Goal: Check status: Check status

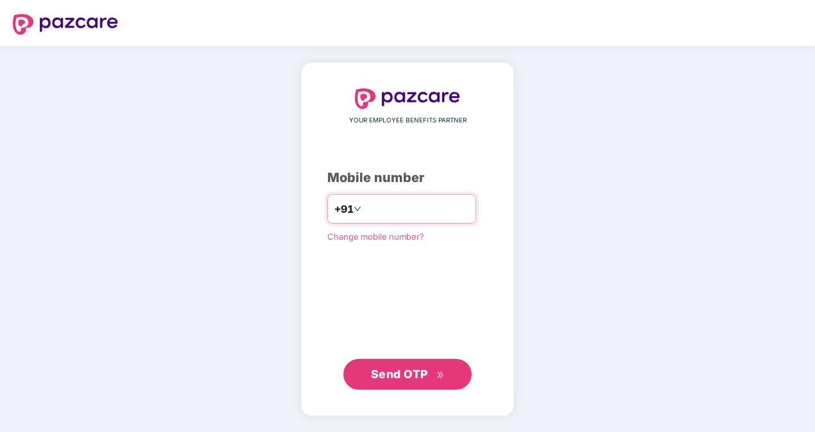
click at [373, 208] on input "number" at bounding box center [416, 209] width 105 height 21
type input "**"
click at [420, 207] on input "number" at bounding box center [416, 209] width 105 height 21
type input "**********"
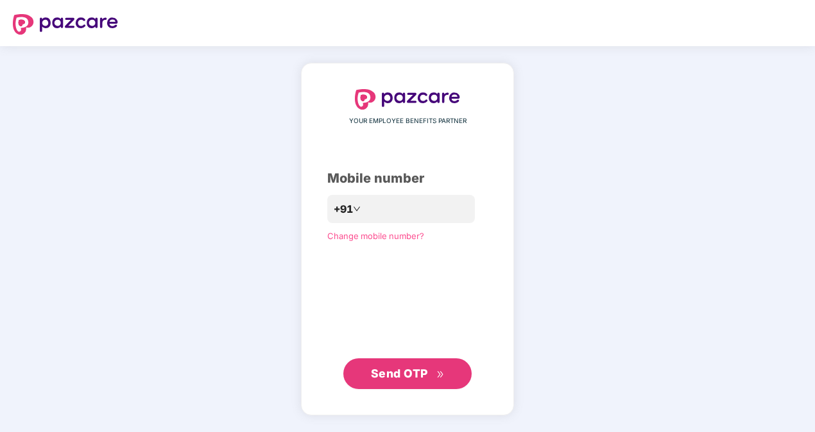
click at [400, 374] on span "Send OTP" at bounding box center [399, 373] width 57 height 13
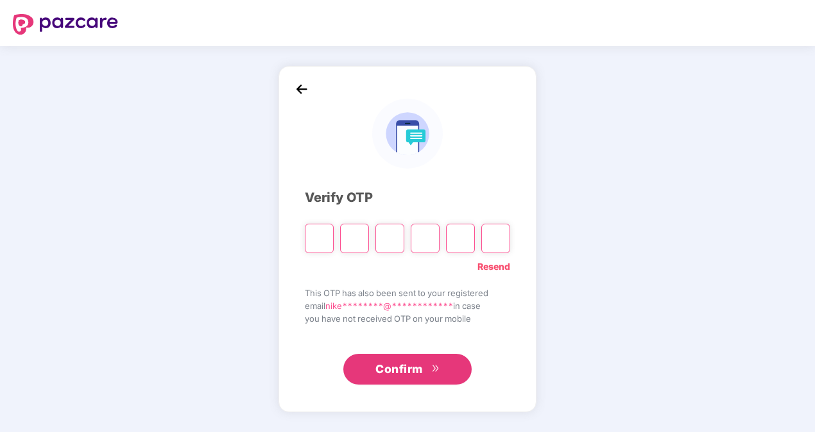
type input "*"
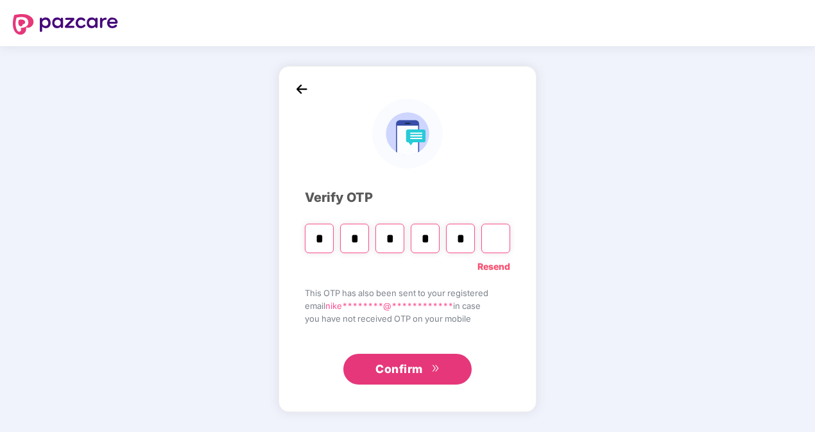
type input "*"
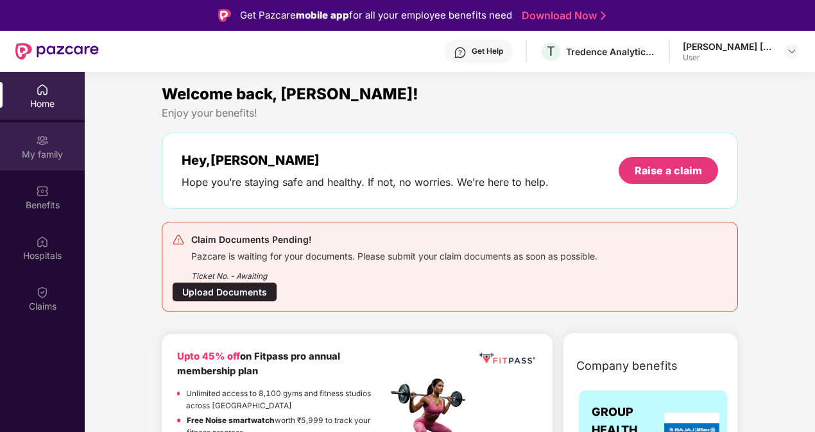
click at [42, 164] on div "My family" at bounding box center [42, 147] width 85 height 48
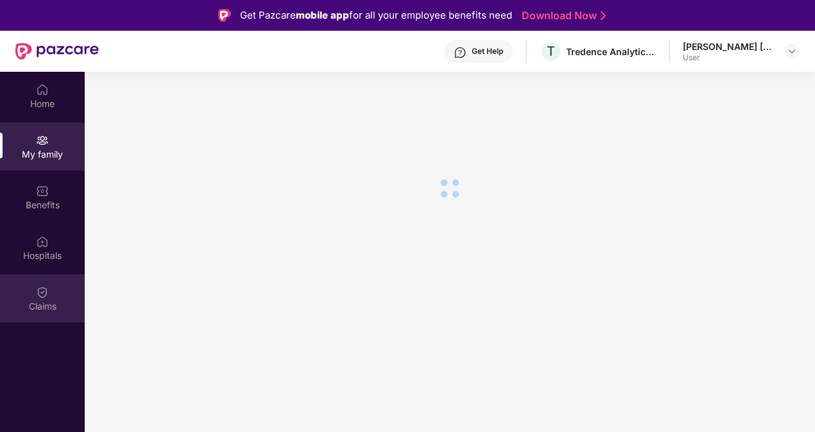
click at [47, 304] on div "Claims" at bounding box center [42, 306] width 85 height 13
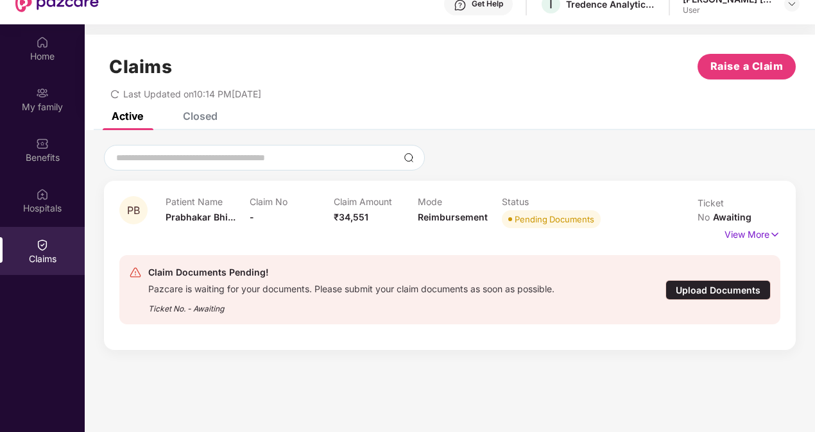
scroll to position [64, 0]
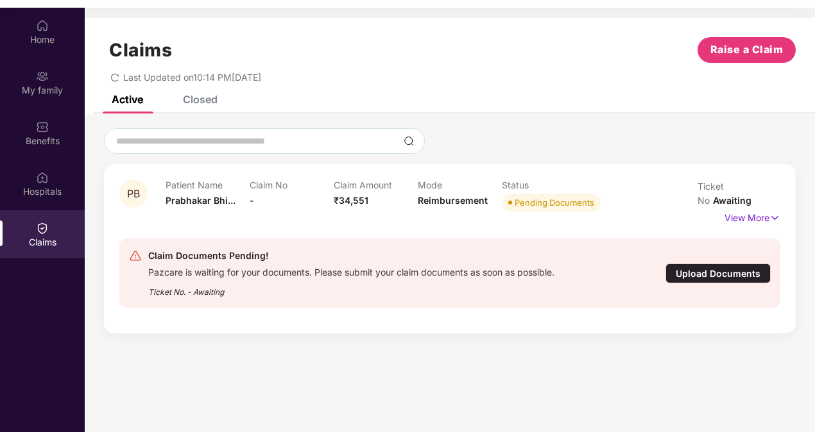
click at [559, 213] on div "Status Pending Documents" at bounding box center [544, 197] width 84 height 35
click at [268, 185] on p "Claim No" at bounding box center [292, 185] width 84 height 11
click at [772, 211] on img at bounding box center [774, 218] width 11 height 14
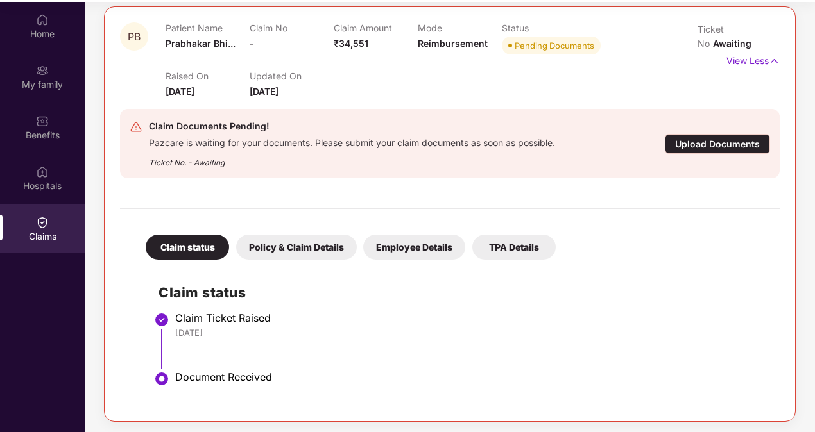
scroll to position [72, 0]
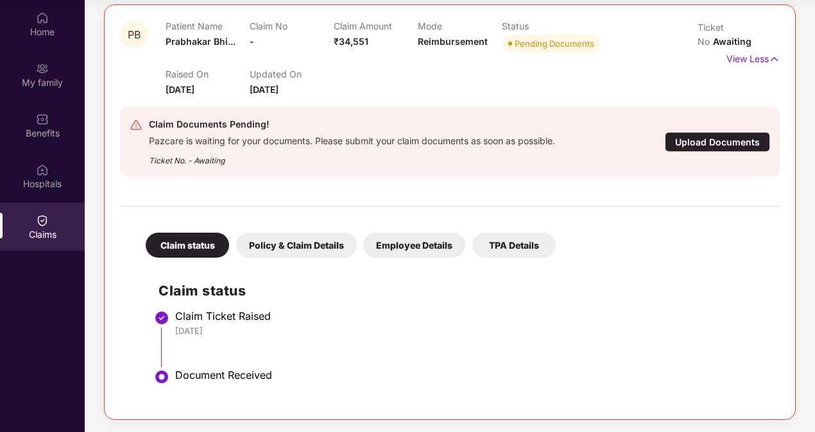
click at [305, 241] on div "Policy & Claim Details" at bounding box center [296, 245] width 121 height 25
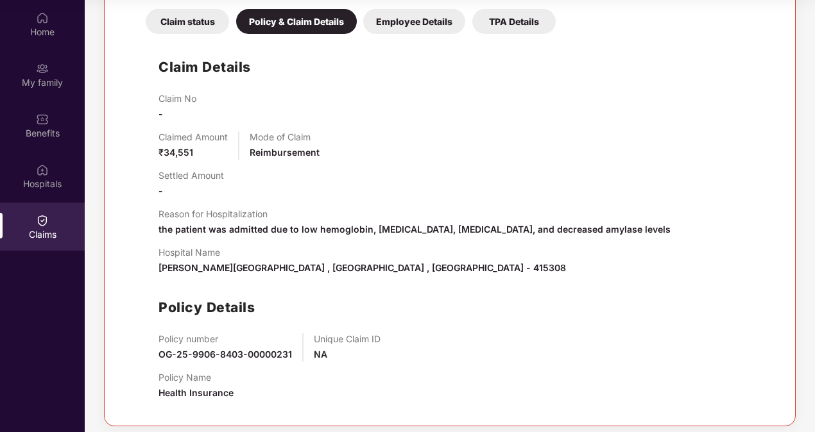
scroll to position [382, 0]
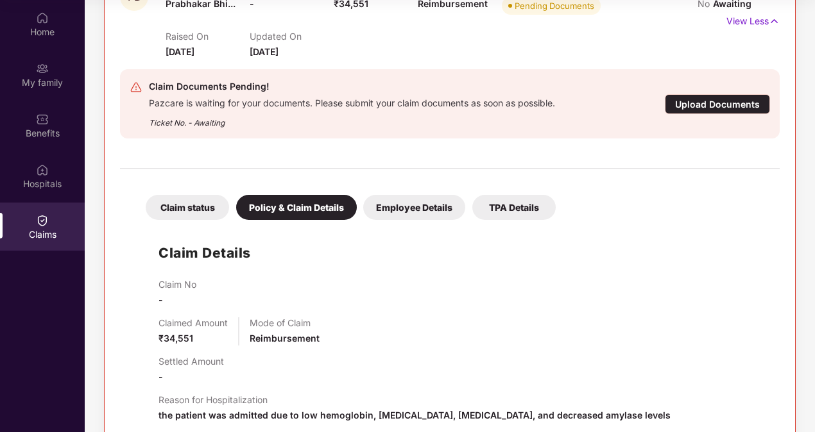
click at [418, 214] on div "Employee Details" at bounding box center [414, 207] width 102 height 25
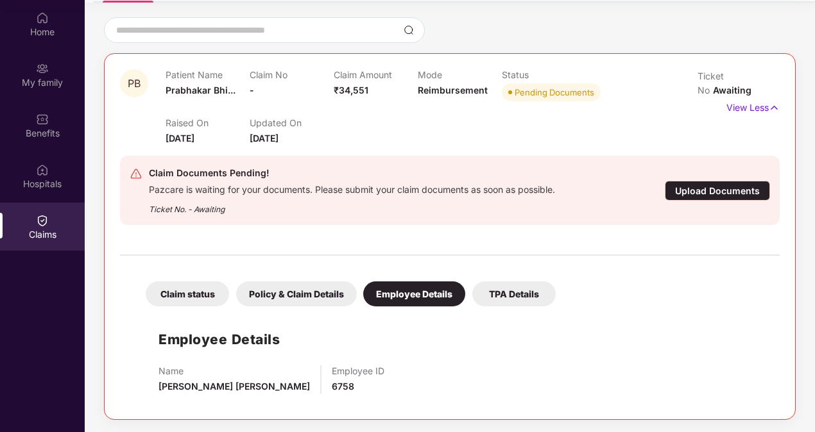
click at [513, 295] on div "TPA Details" at bounding box center [513, 294] width 83 height 25
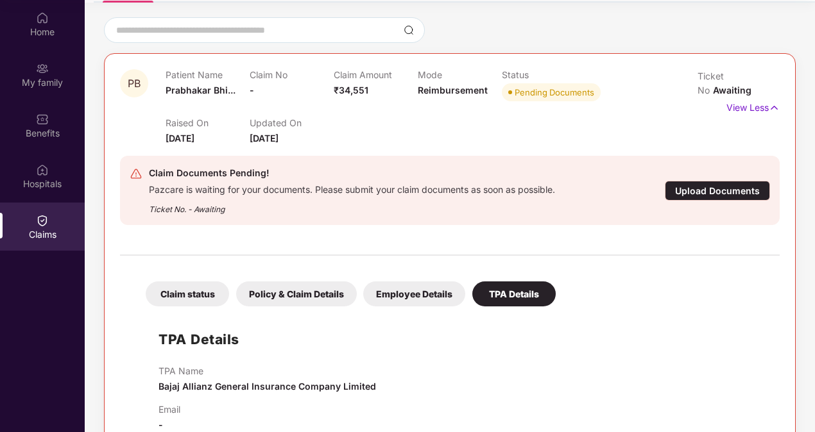
scroll to position [132, 0]
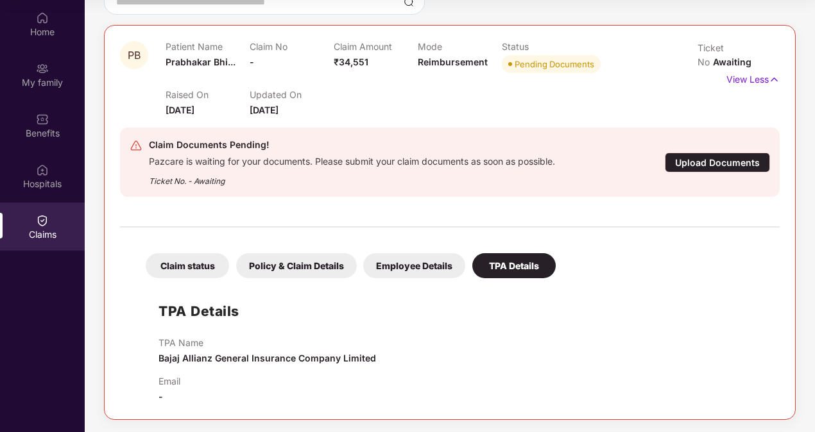
click at [182, 266] on div "Claim status" at bounding box center [187, 265] width 83 height 25
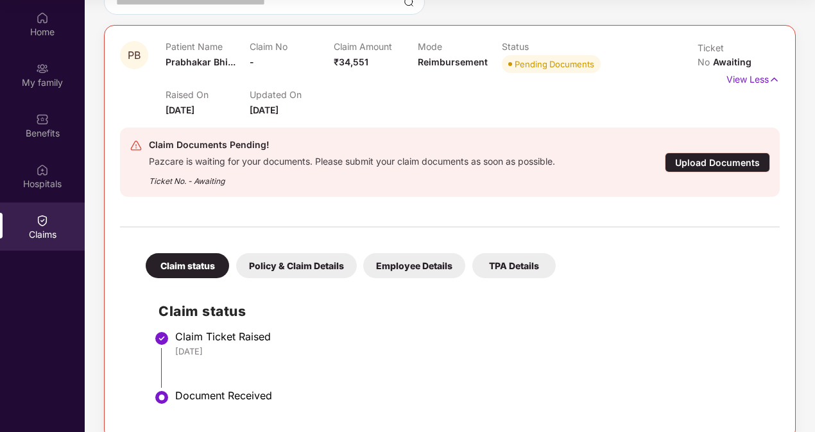
scroll to position [152, 0]
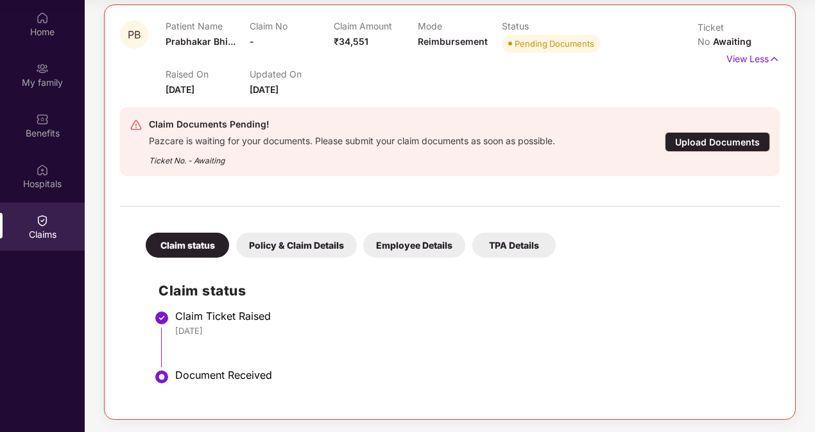
click at [253, 318] on div "Claim Ticket Raised" at bounding box center [471, 316] width 592 height 13
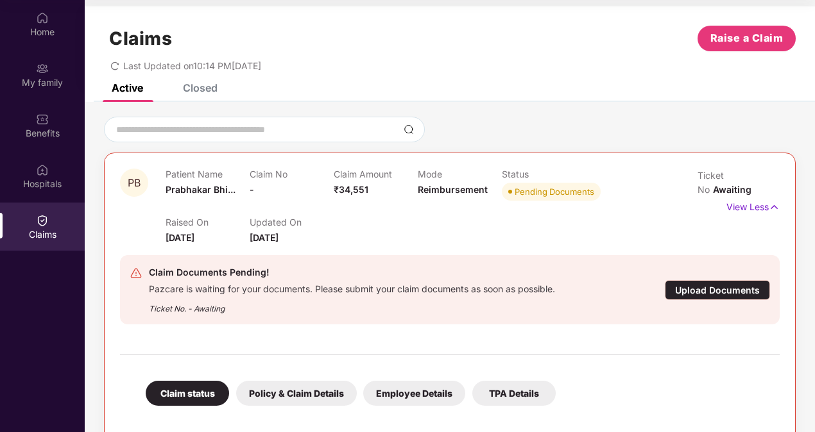
scroll to position [0, 0]
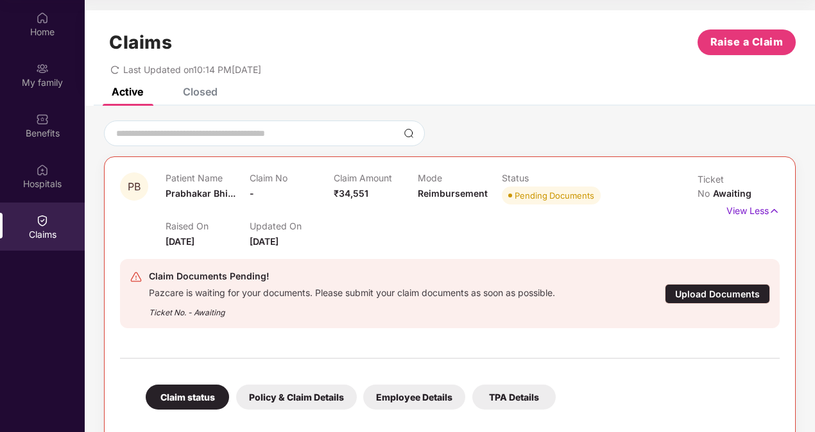
click at [203, 90] on div "Closed" at bounding box center [200, 91] width 35 height 13
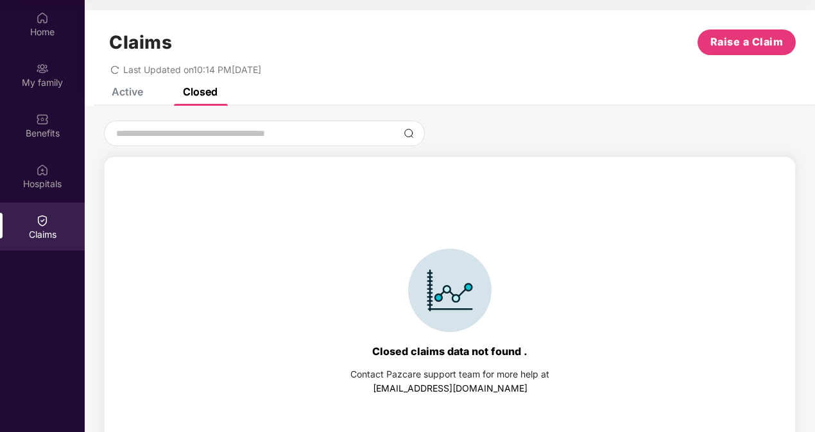
click at [109, 98] on div "Active" at bounding box center [117, 91] width 51 height 13
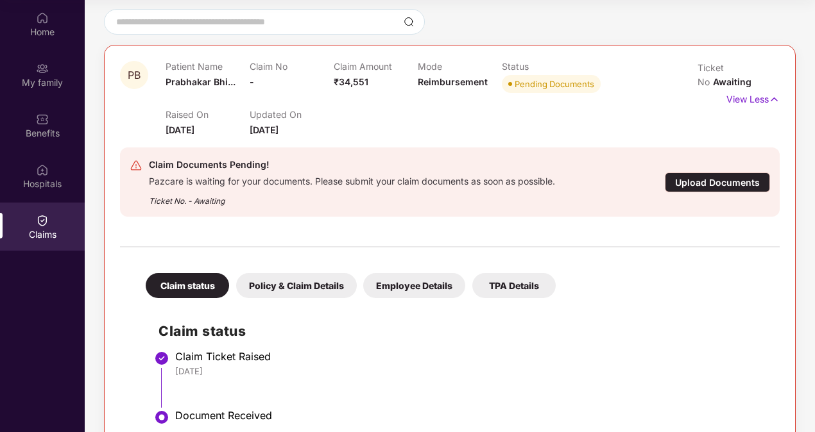
scroll to position [152, 0]
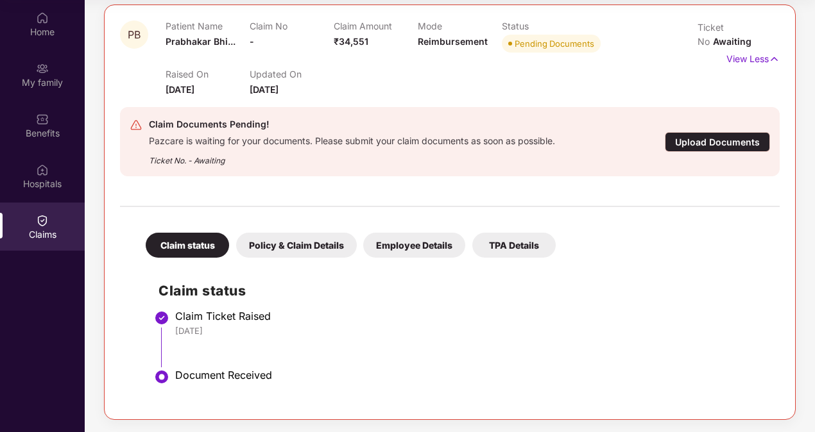
click at [195, 248] on div "Claim status" at bounding box center [187, 245] width 83 height 25
click at [710, 139] on div "Upload Documents" at bounding box center [717, 142] width 105 height 20
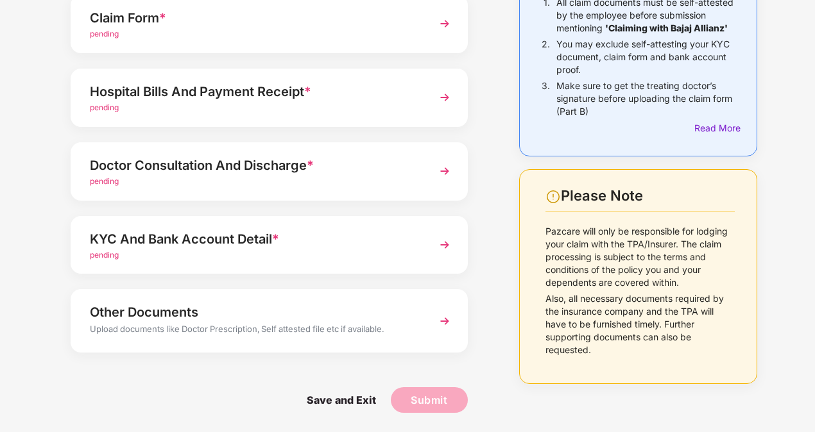
scroll to position [24, 0]
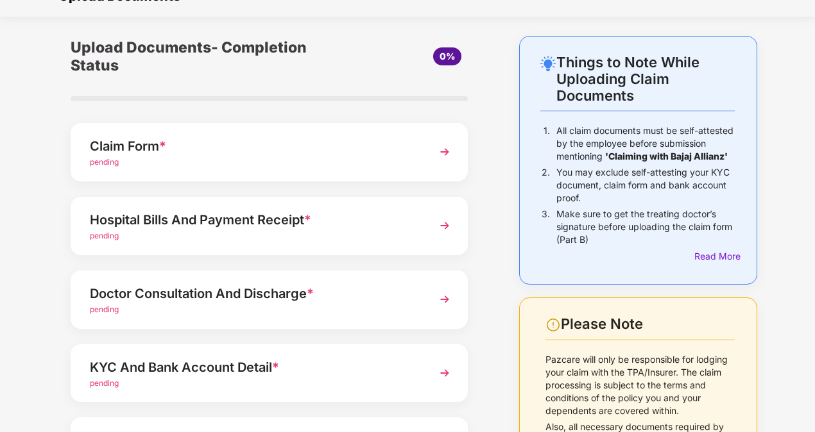
click at [229, 46] on div "Upload Documents- Completion Status" at bounding box center [203, 56] width 265 height 41
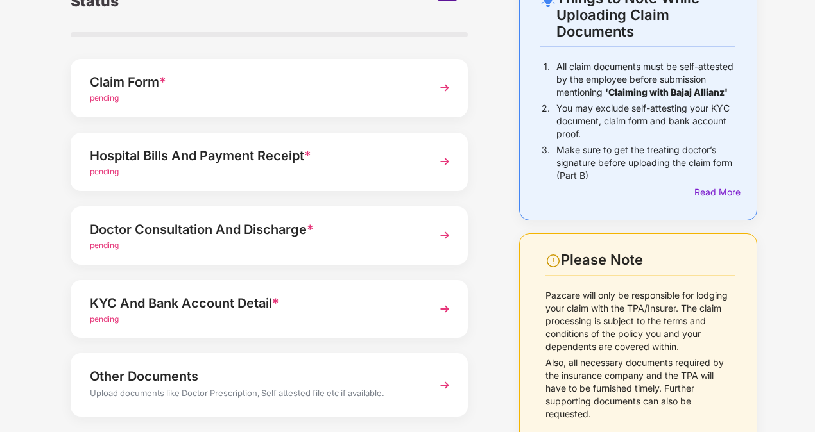
scroll to position [153, 0]
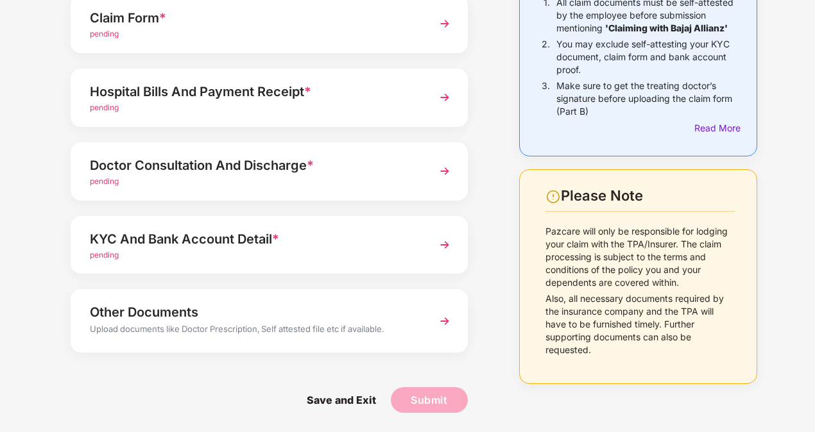
click at [450, 246] on img at bounding box center [444, 245] width 23 height 23
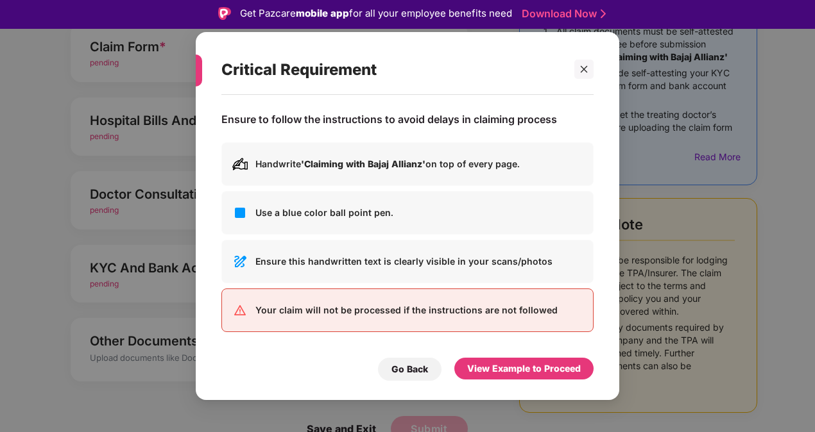
scroll to position [31, 0]
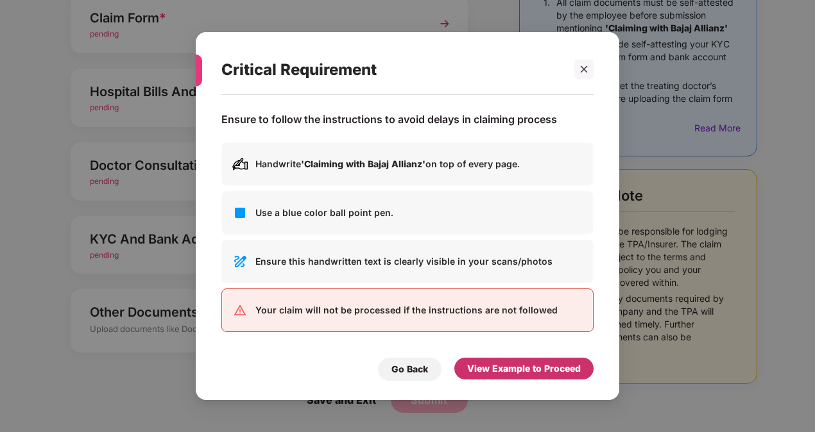
click at [565, 362] on div "View Example to Proceed" at bounding box center [524, 369] width 114 height 14
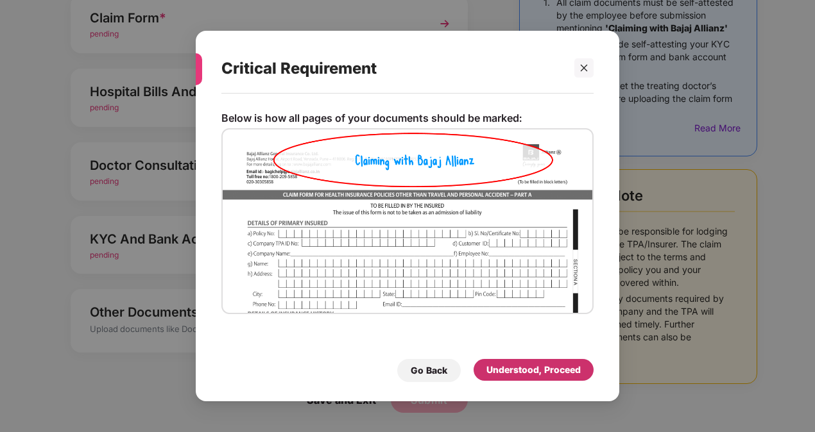
click at [527, 371] on div "Understood, Proceed" at bounding box center [533, 370] width 94 height 14
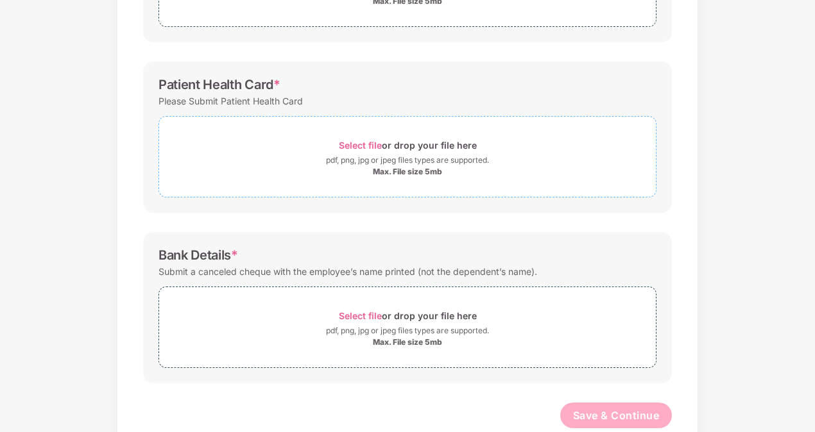
scroll to position [333, 0]
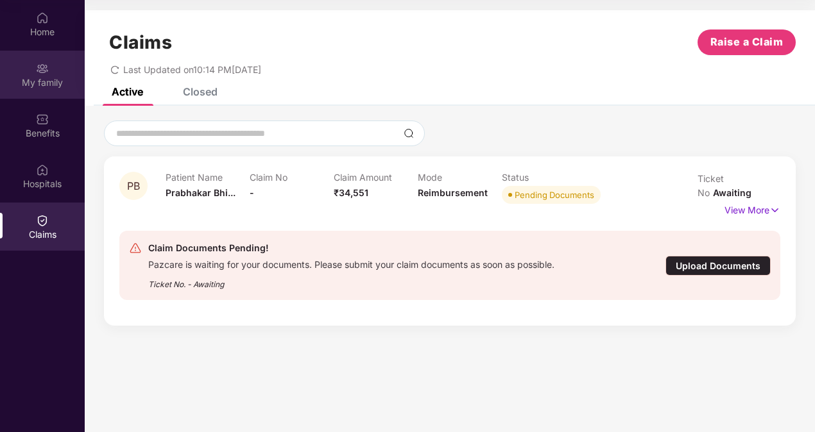
click at [49, 89] on div "My family" at bounding box center [42, 75] width 85 height 48
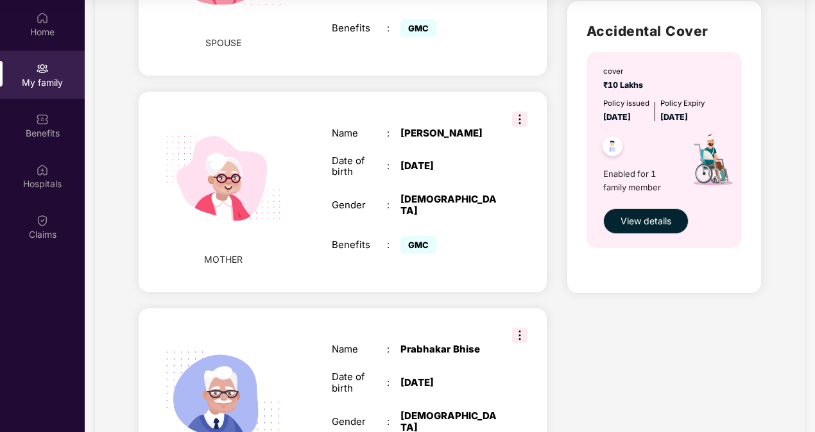
scroll to position [770, 0]
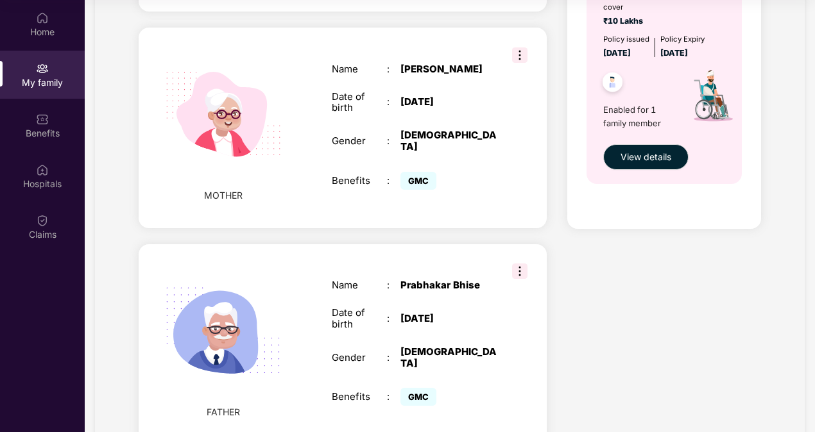
click at [515, 264] on img at bounding box center [519, 271] width 15 height 15
click at [56, 194] on div "Hospitals" at bounding box center [42, 176] width 85 height 48
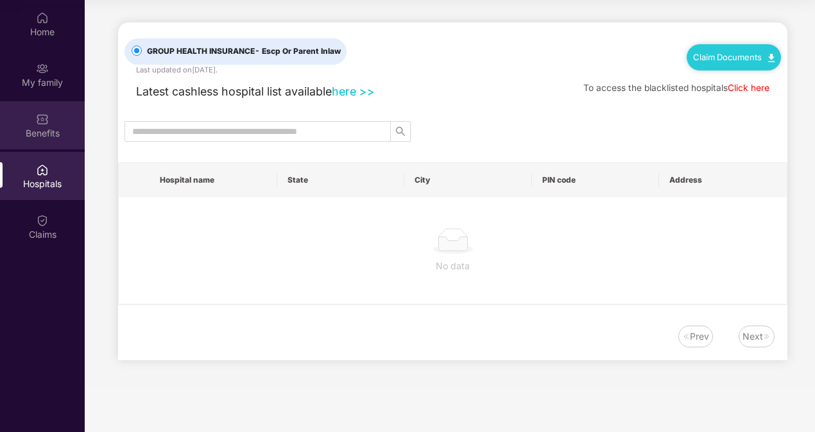
click at [60, 115] on div "Benefits" at bounding box center [42, 125] width 85 height 48
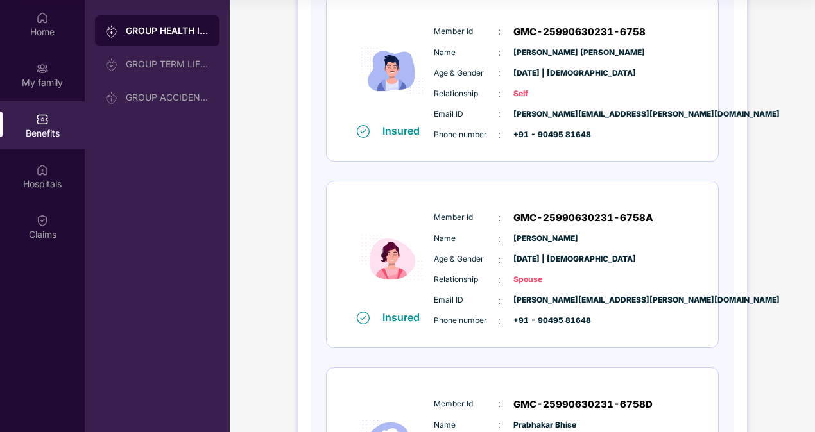
scroll to position [64, 0]
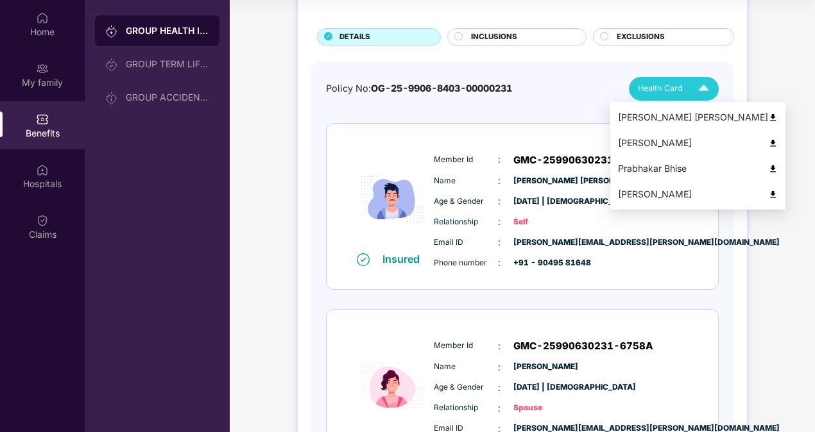
click at [768, 116] on img at bounding box center [773, 118] width 10 height 10
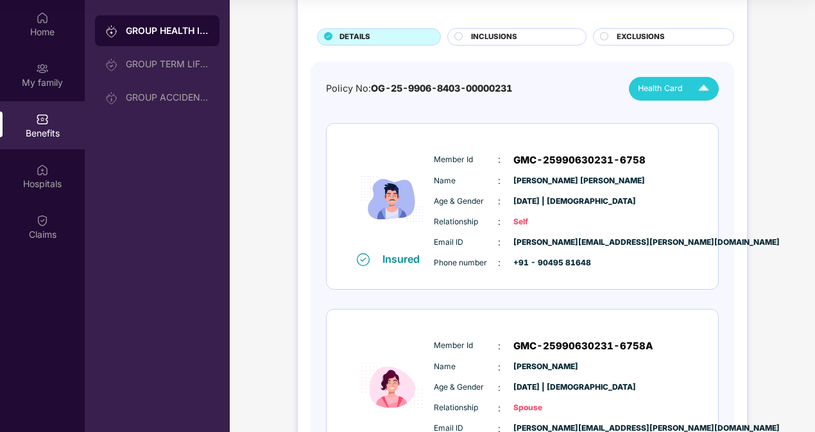
click at [706, 84] on img at bounding box center [703, 89] width 22 height 22
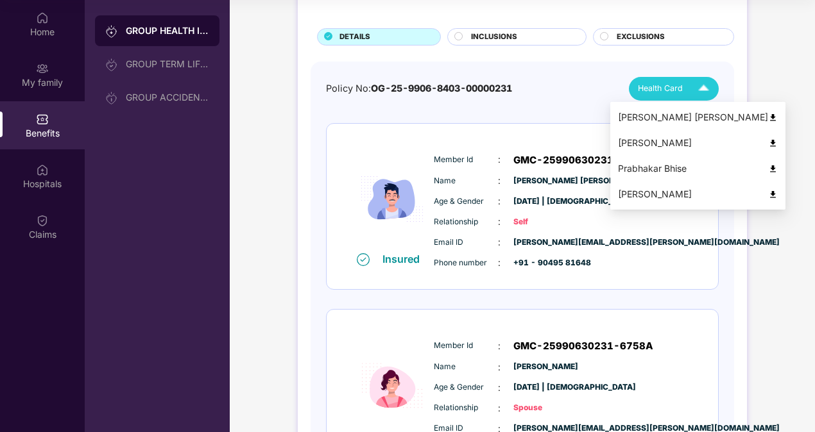
click at [768, 141] on img at bounding box center [773, 144] width 10 height 10
click at [703, 85] on img at bounding box center [703, 89] width 22 height 22
click at [768, 169] on img at bounding box center [773, 169] width 10 height 10
click at [708, 91] on img at bounding box center [703, 89] width 22 height 22
click at [768, 191] on img at bounding box center [773, 195] width 10 height 10
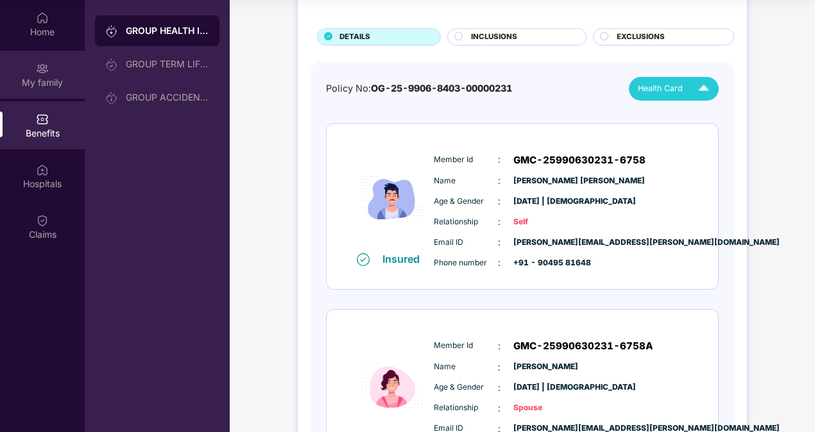
click at [65, 87] on div "My family" at bounding box center [42, 82] width 85 height 13
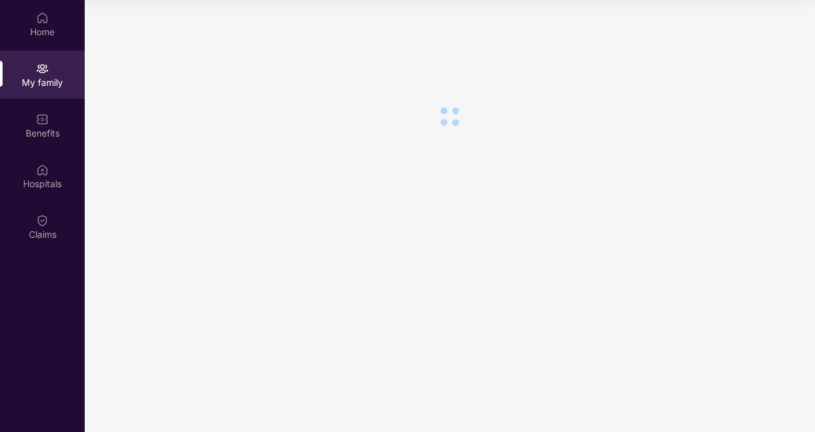
scroll to position [0, 0]
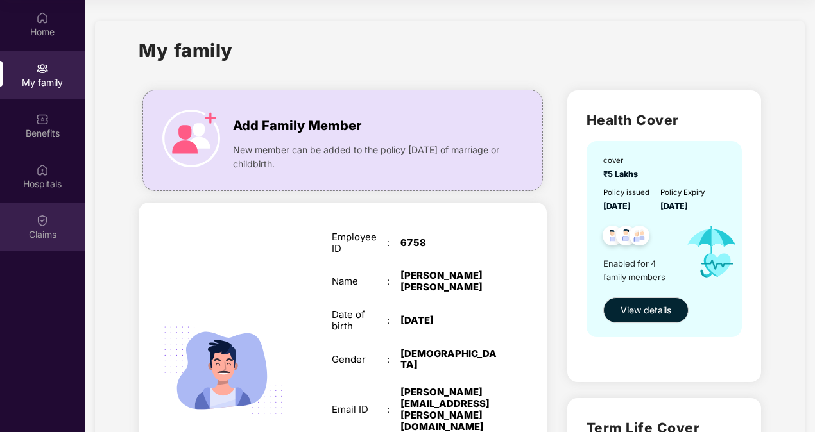
click at [34, 234] on div "Claims" at bounding box center [42, 234] width 85 height 13
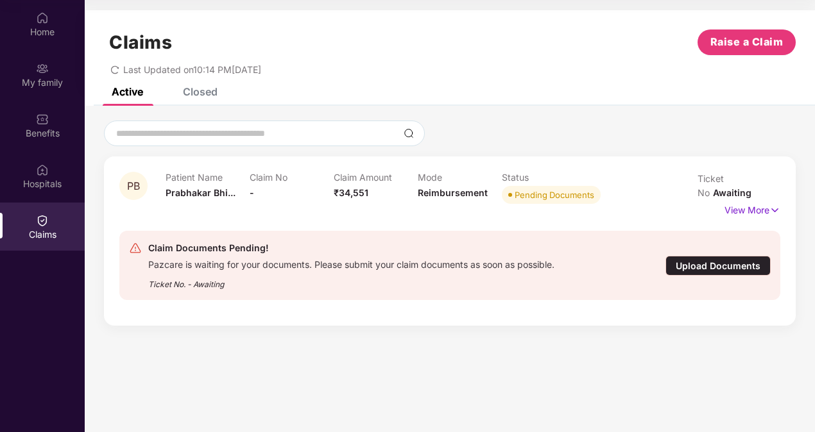
click at [710, 256] on div "Upload Documents" at bounding box center [717, 266] width 105 height 20
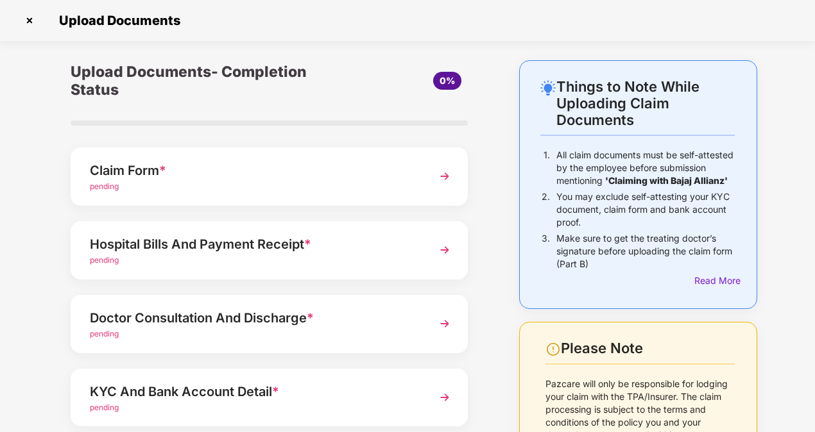
click at [454, 253] on img at bounding box center [444, 250] width 23 height 23
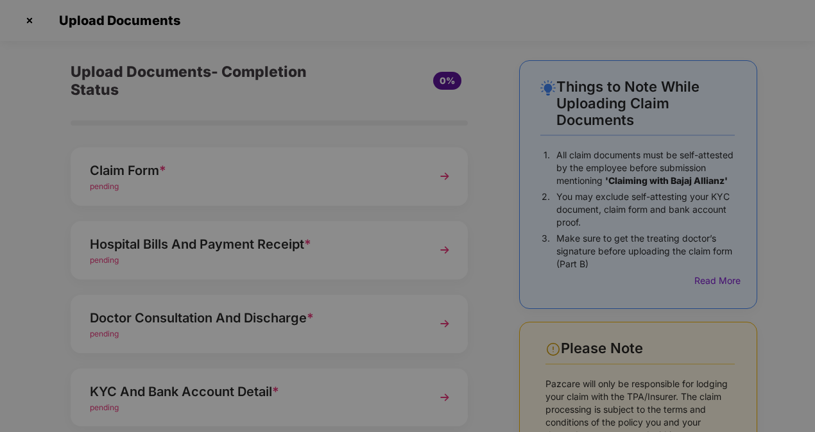
scroll to position [0, 0]
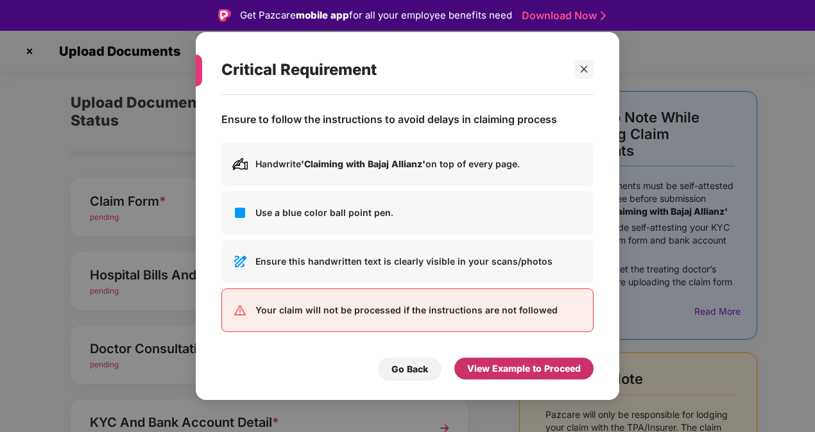
click at [513, 358] on div "View Example to Proceed" at bounding box center [523, 369] width 139 height 22
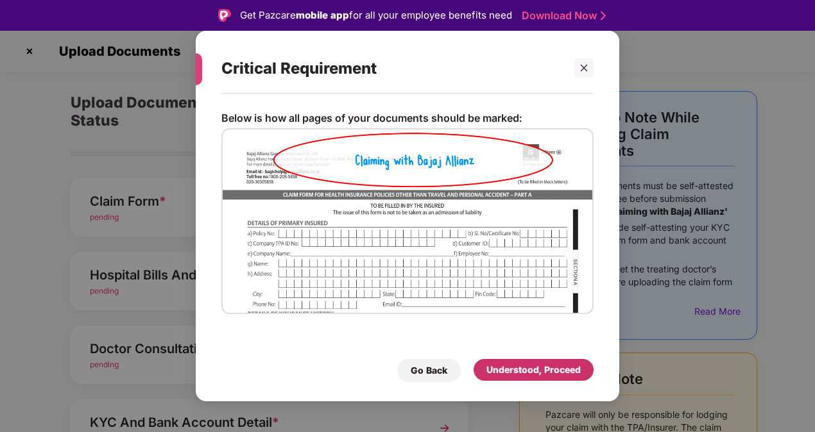
click at [545, 369] on div "Understood, Proceed" at bounding box center [533, 370] width 94 height 14
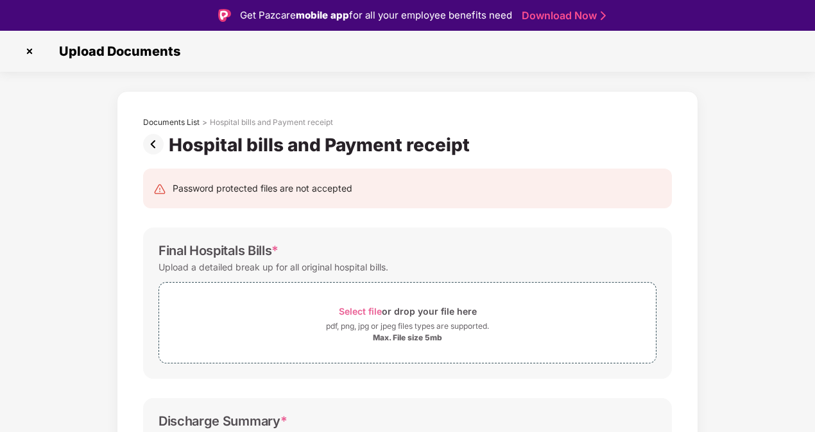
click at [24, 55] on img at bounding box center [29, 51] width 21 height 21
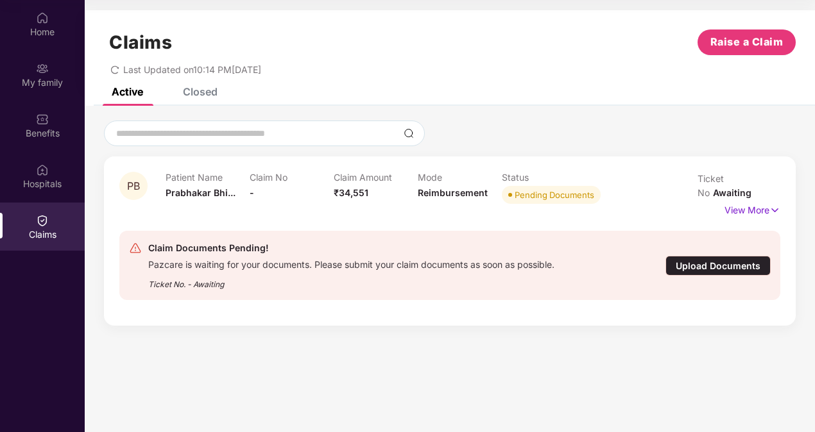
click at [728, 256] on div "Upload Documents" at bounding box center [717, 266] width 105 height 20
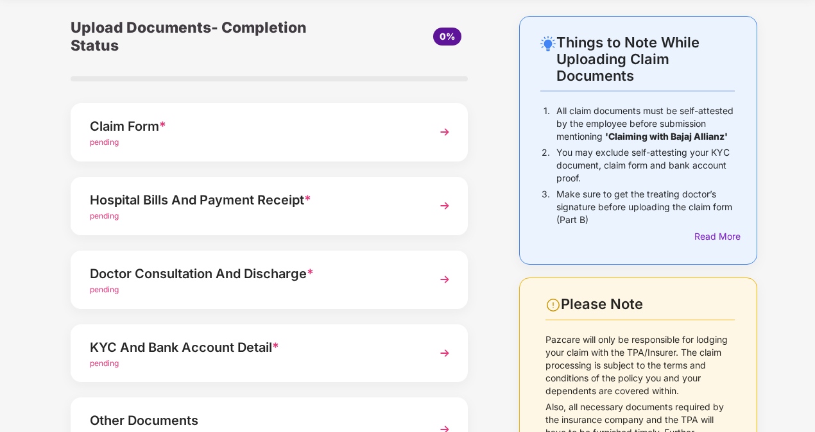
scroll to position [64, 0]
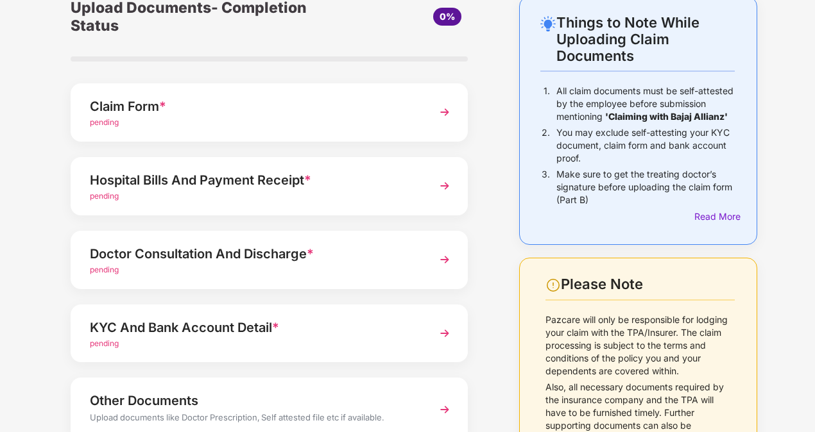
click at [453, 266] on img at bounding box center [444, 259] width 23 height 23
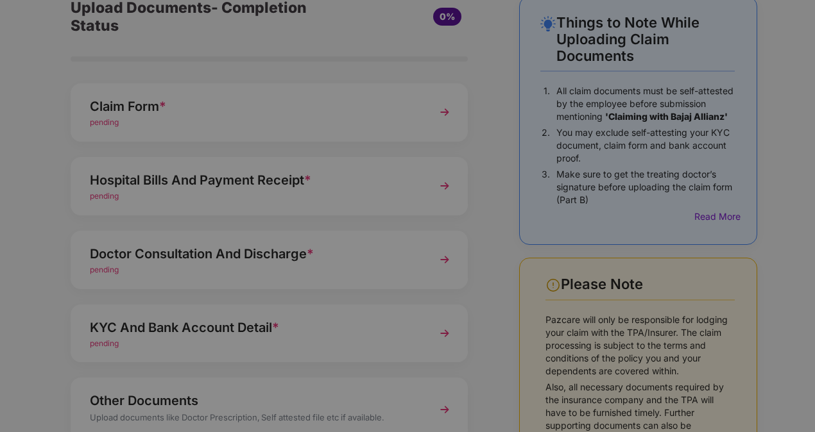
scroll to position [0, 0]
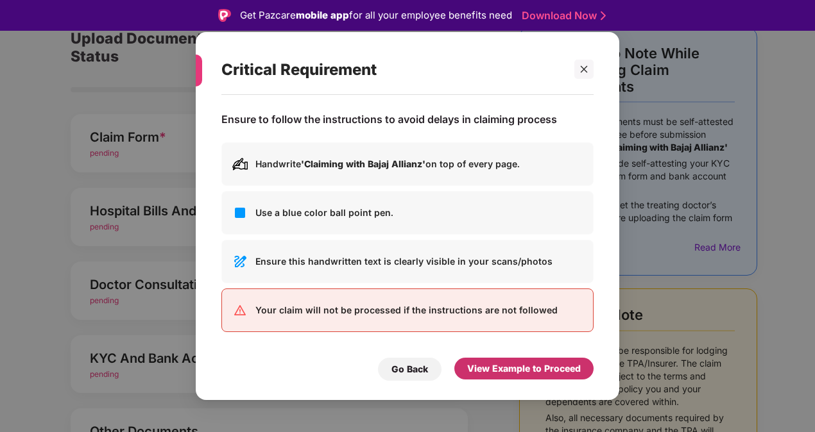
click at [530, 370] on div "View Example to Proceed" at bounding box center [524, 369] width 114 height 14
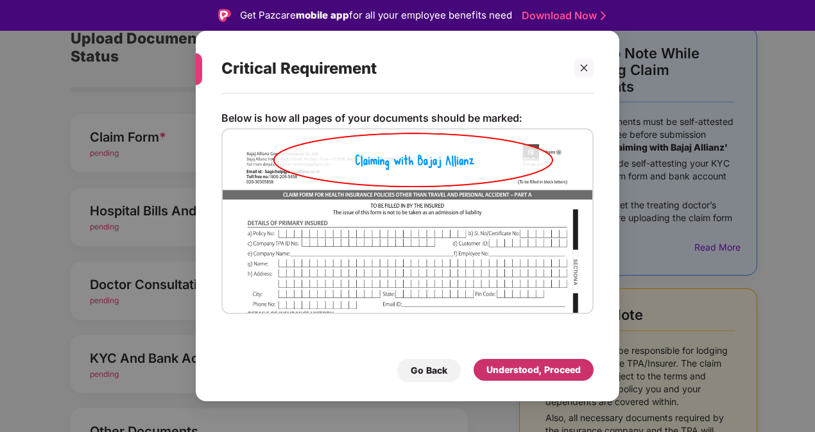
click at [527, 362] on div "Understood, Proceed" at bounding box center [533, 370] width 120 height 22
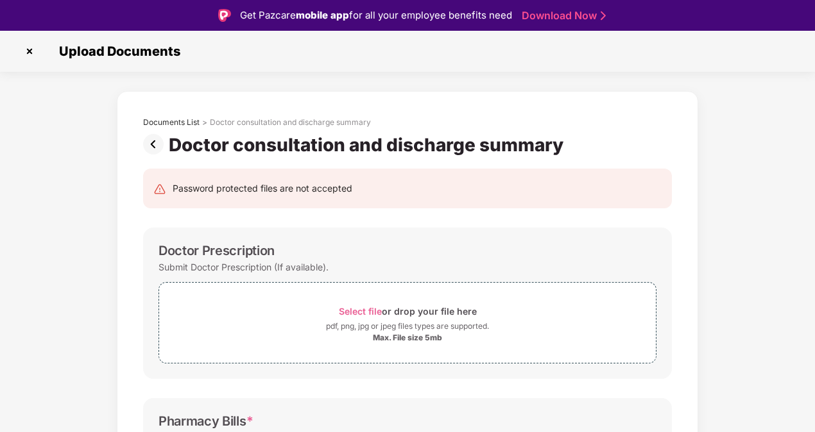
click at [145, 145] on img at bounding box center [156, 144] width 26 height 21
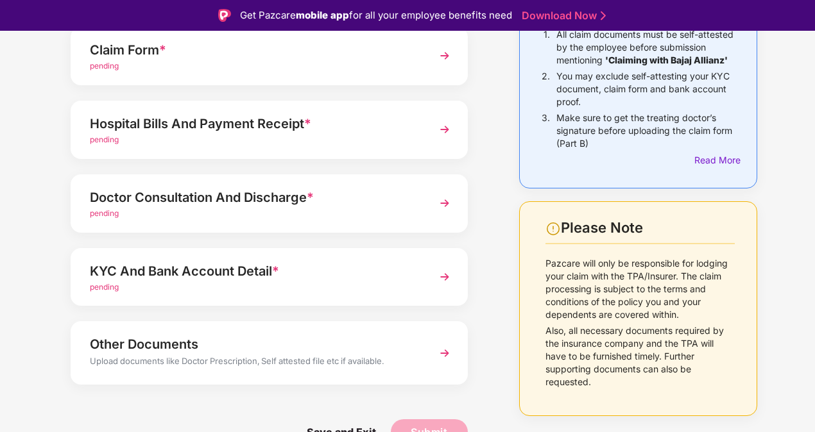
scroll to position [153, 0]
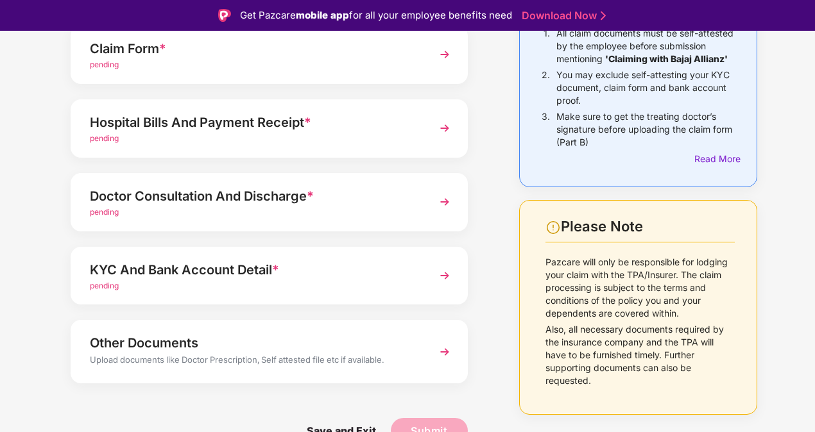
click at [345, 362] on div "Upload documents like Doctor Prescription, Self attested file etc if available." at bounding box center [254, 362] width 328 height 17
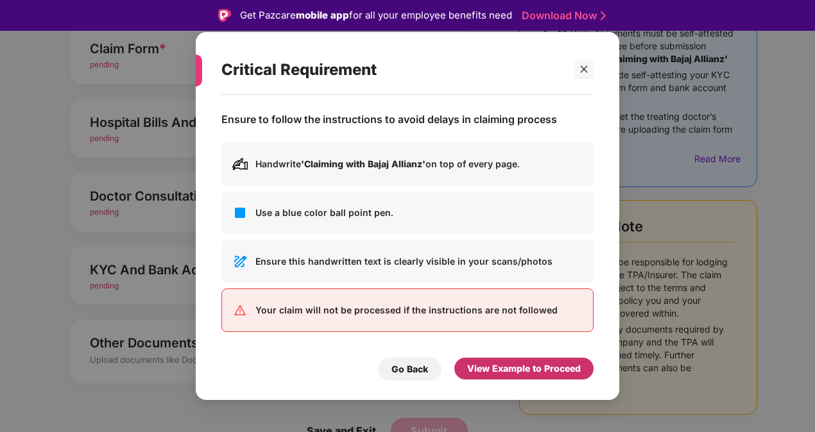
click at [546, 370] on div "View Example to Proceed" at bounding box center [524, 369] width 114 height 14
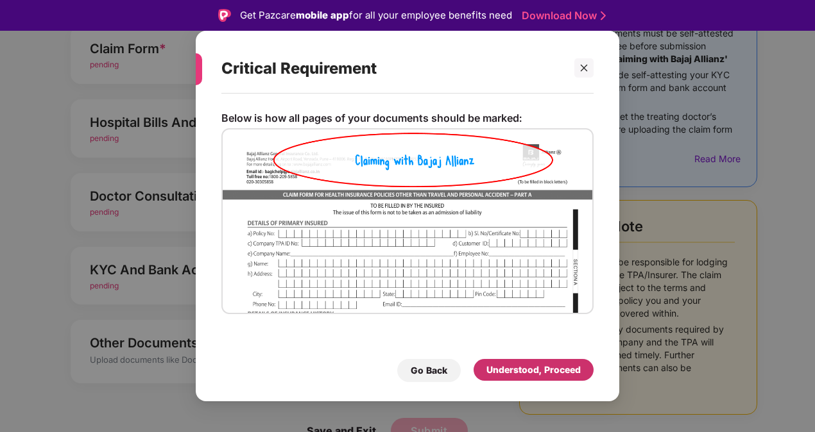
click at [545, 370] on div "Understood, Proceed" at bounding box center [533, 370] width 94 height 14
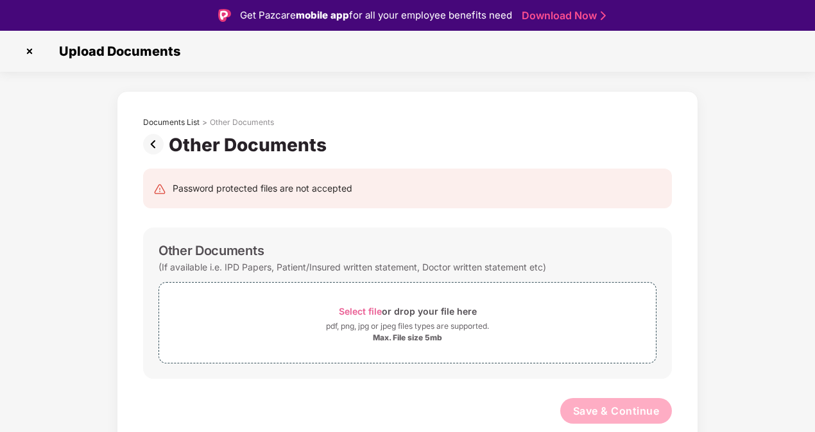
scroll to position [31, 0]
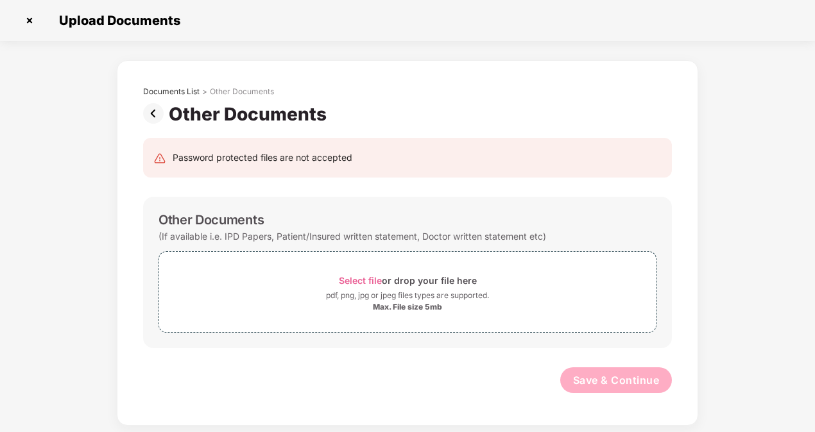
click at [158, 108] on img at bounding box center [156, 113] width 26 height 21
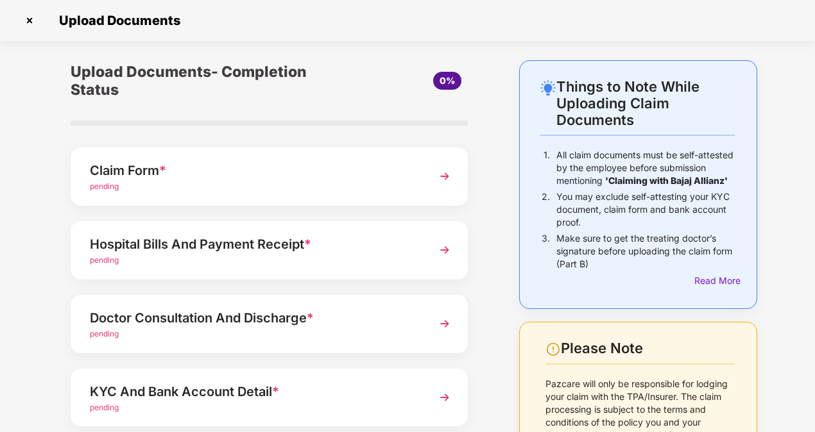
scroll to position [0, 0]
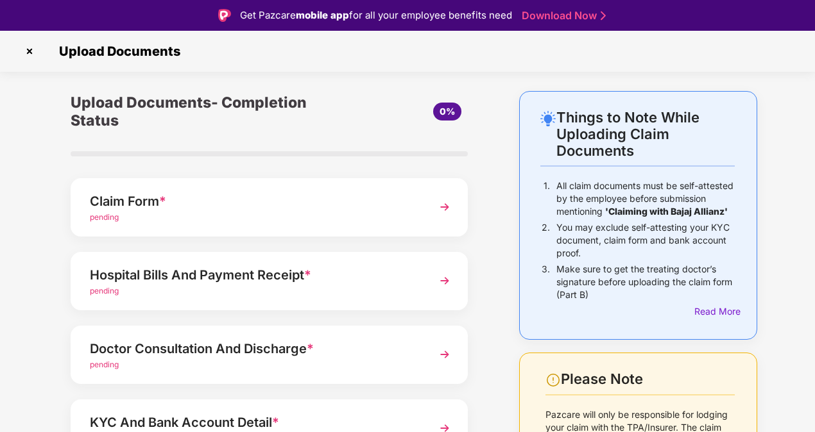
click at [339, 266] on div "Hospital Bills And Payment Receipt *" at bounding box center [254, 275] width 328 height 21
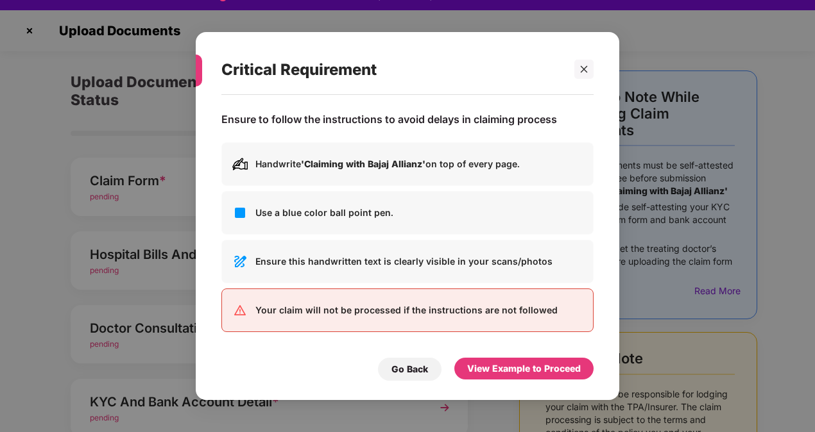
scroll to position [31, 0]
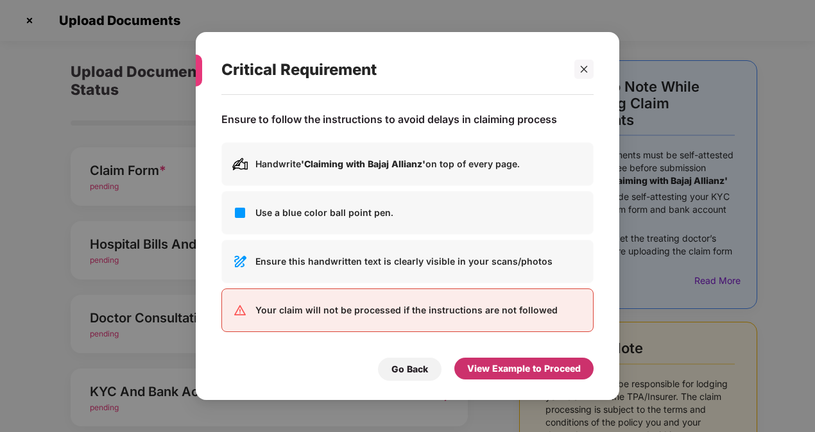
click at [544, 371] on div "View Example to Proceed" at bounding box center [524, 369] width 114 height 14
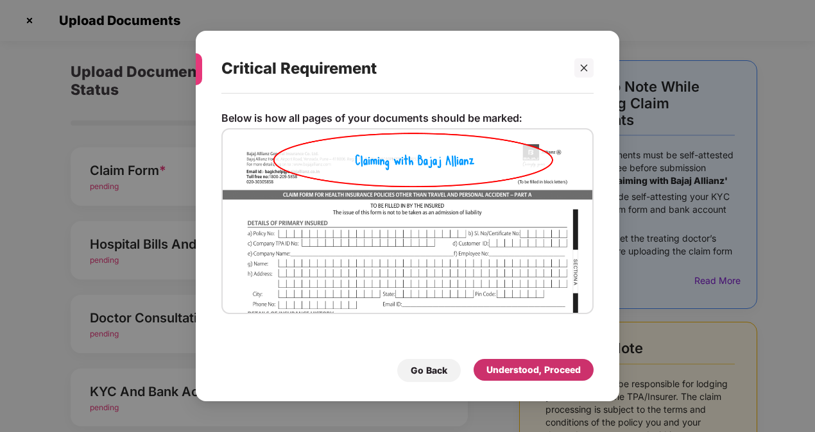
click at [506, 371] on div "Understood, Proceed" at bounding box center [533, 370] width 94 height 14
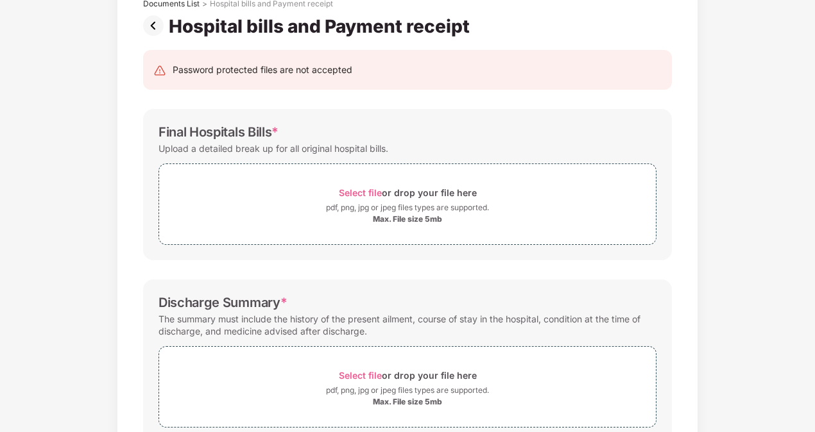
scroll to position [0, 0]
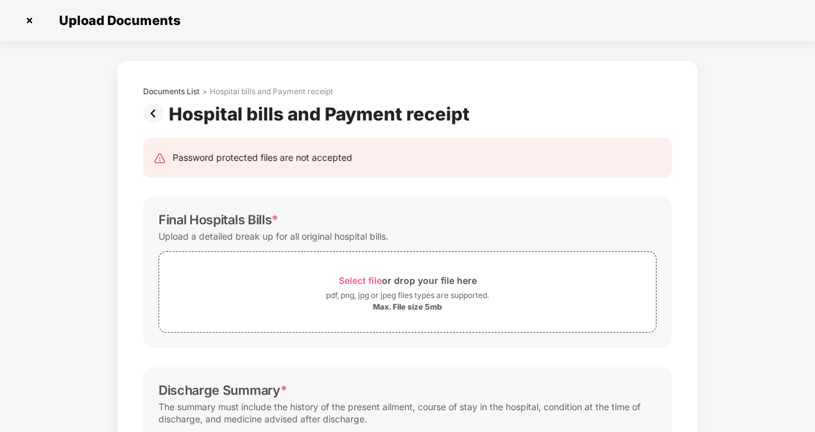
click at [148, 118] on img at bounding box center [156, 113] width 26 height 21
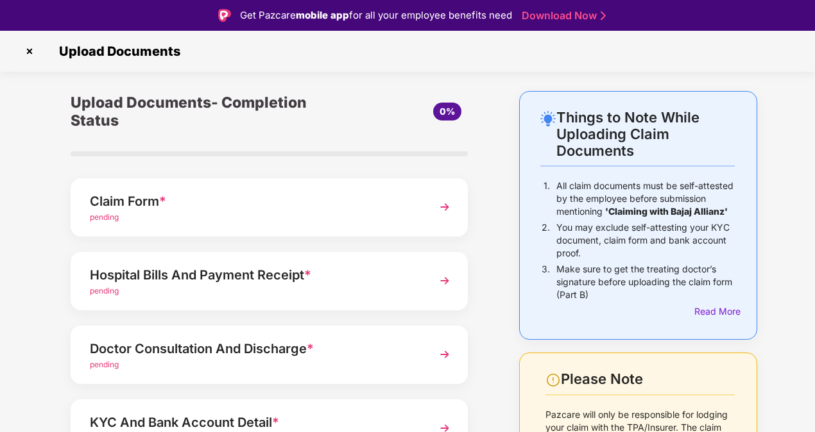
click at [29, 54] on img at bounding box center [29, 51] width 21 height 21
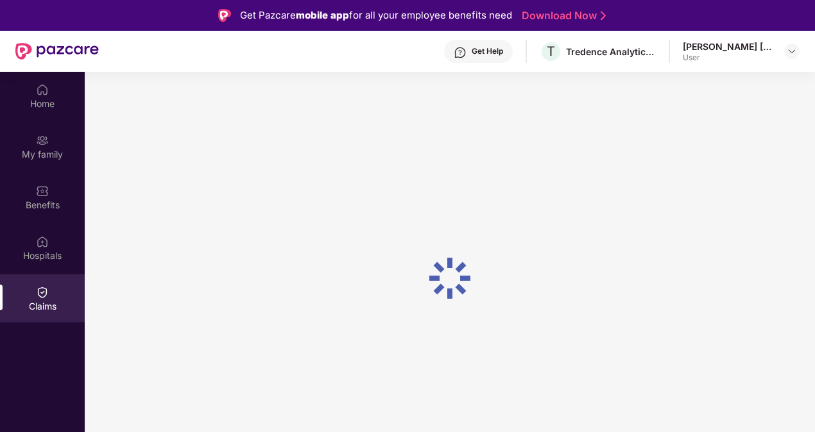
scroll to position [72, 0]
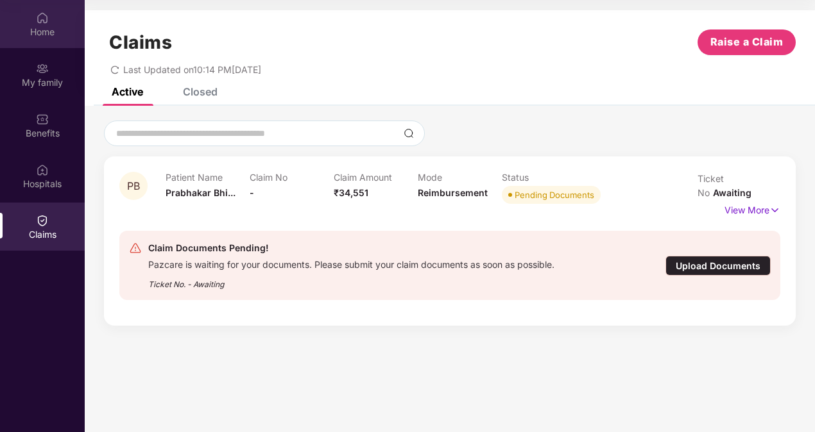
click at [40, 21] on img at bounding box center [42, 18] width 13 height 13
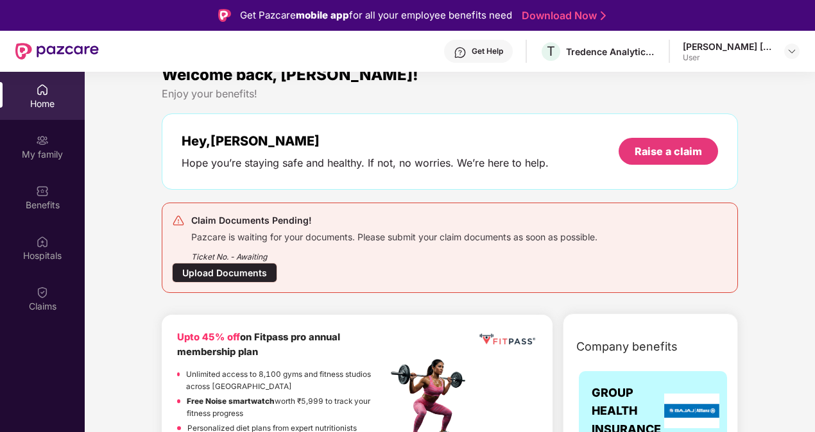
scroll to position [0, 0]
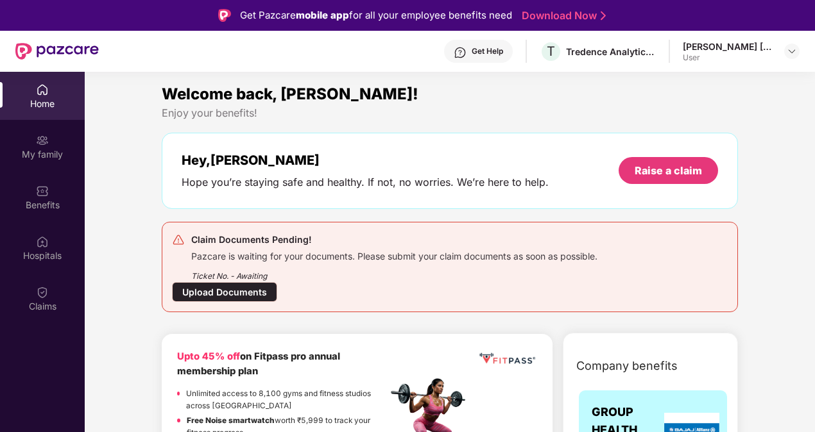
click at [339, 266] on div "Ticket No. - Awaiting" at bounding box center [394, 272] width 406 height 20
click at [370, 250] on div "Pazcare is waiting for your documents. Please submit your claim documents as so…" at bounding box center [394, 255] width 406 height 15
click at [46, 136] on img at bounding box center [42, 140] width 13 height 13
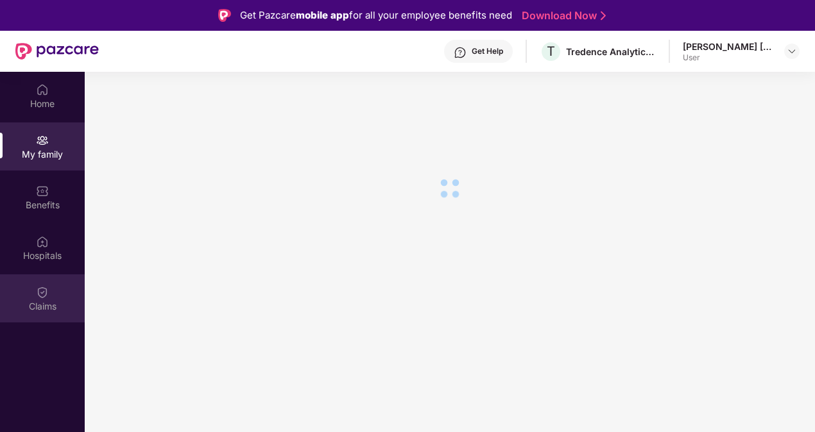
click at [49, 301] on div "Claims" at bounding box center [42, 306] width 85 height 13
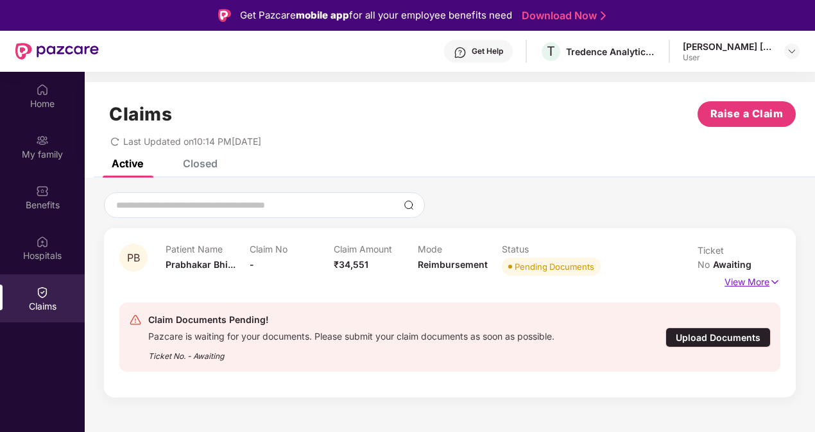
click at [769, 272] on p "View More" at bounding box center [752, 280] width 56 height 17
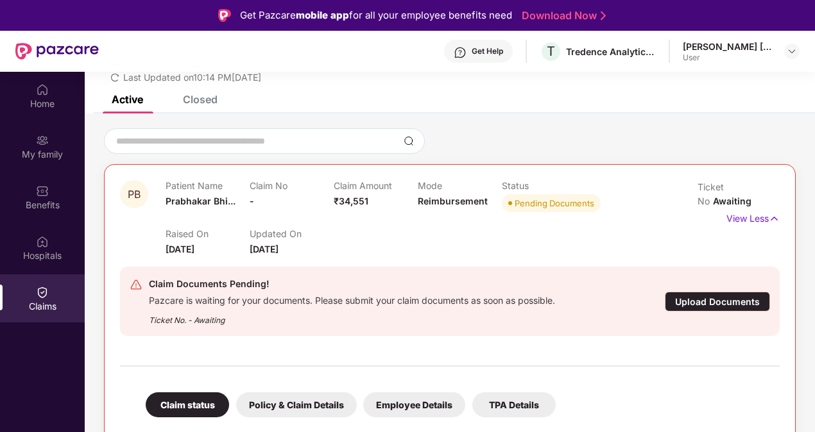
scroll to position [152, 0]
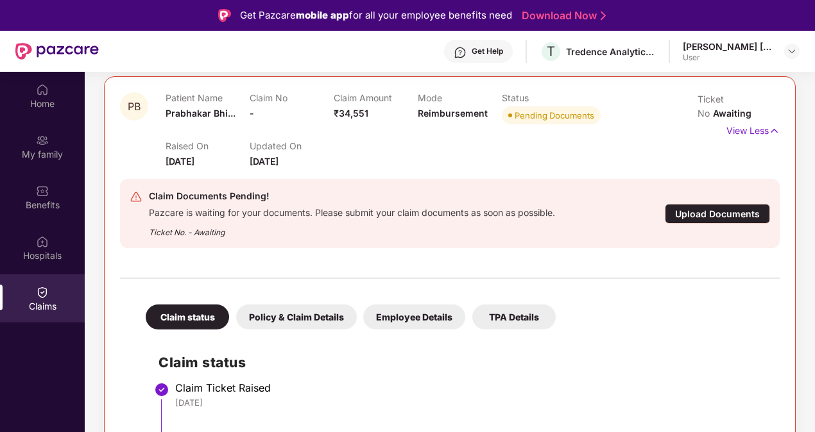
click at [282, 303] on div "Claim status Policy & Claim Details Employee Details TPA Details" at bounding box center [344, 311] width 423 height 38
click at [284, 318] on div "Policy & Claim Details" at bounding box center [296, 317] width 121 height 25
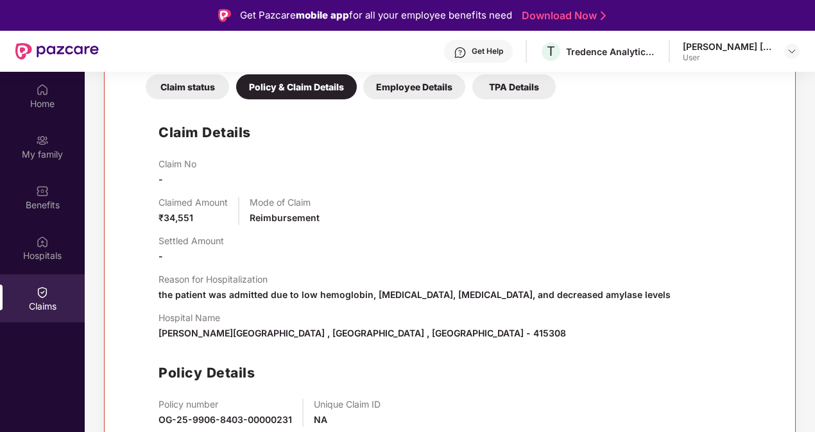
scroll to position [64, 0]
